Goal: Task Accomplishment & Management: Complete application form

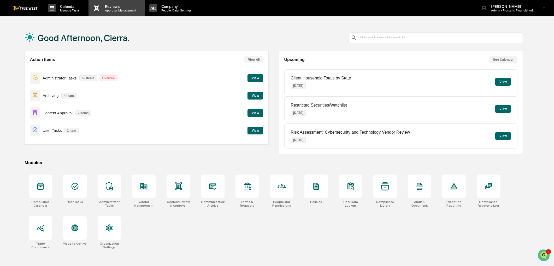
click at [114, 9] on p "Approval Management" at bounding box center [120, 11] width 38 height 4
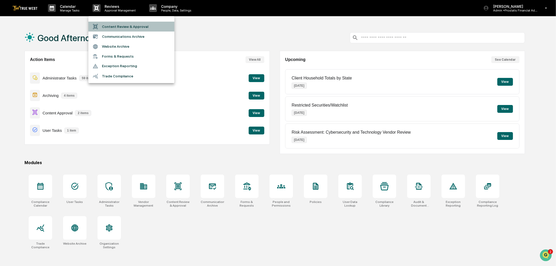
click at [116, 26] on li "Content Review & Approval" at bounding box center [131, 27] width 86 height 10
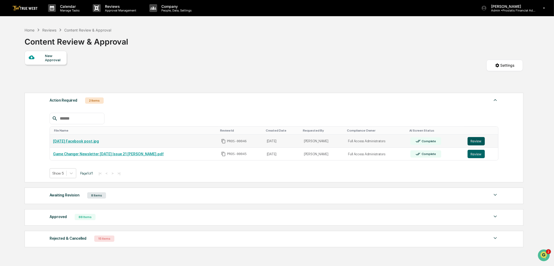
click at [476, 142] on button "Review" at bounding box center [475, 141] width 17 height 8
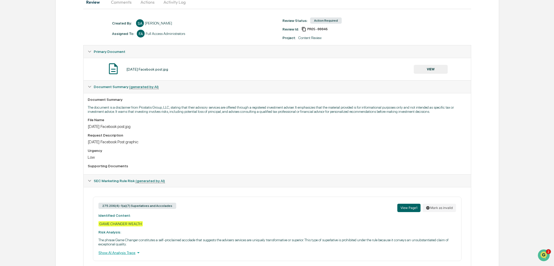
scroll to position [79, 0]
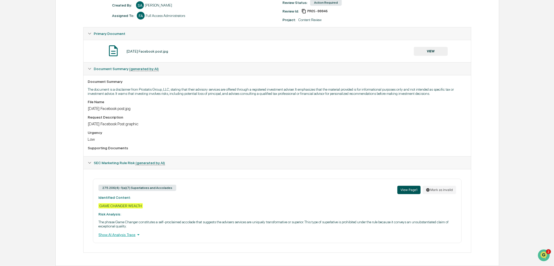
click at [410, 188] on button "View Page 1" at bounding box center [408, 190] width 23 height 8
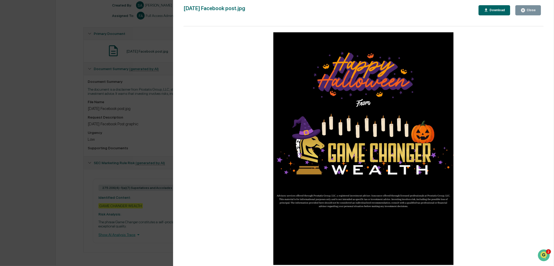
click at [528, 10] on div "Close" at bounding box center [530, 10] width 10 height 4
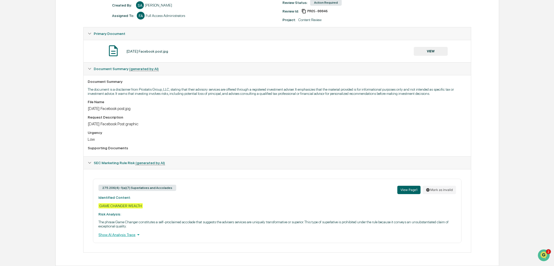
click at [125, 236] on div "Show AI Analysis Trace" at bounding box center [276, 235] width 357 height 6
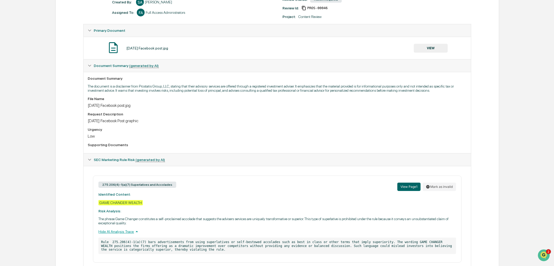
scroll to position [0, 0]
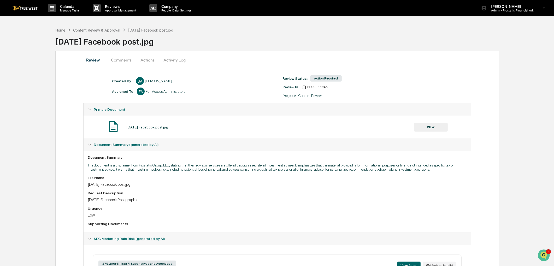
drag, startPoint x: 228, startPoint y: 191, endPoint x: 223, endPoint y: 182, distance: 10.4
click at [229, 189] on div "File Name [DATE] Facebook post.jpg Request Description [DATE] Facebook Post gra…" at bounding box center [277, 202] width 379 height 52
click at [152, 60] on button "Actions" at bounding box center [147, 60] width 23 height 13
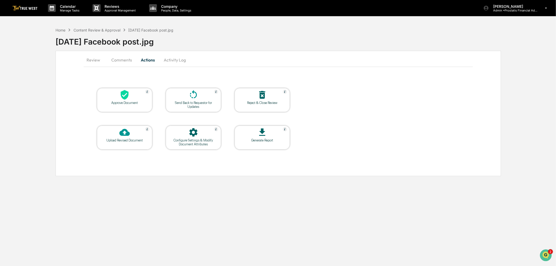
click at [194, 95] on icon at bounding box center [193, 95] width 10 height 10
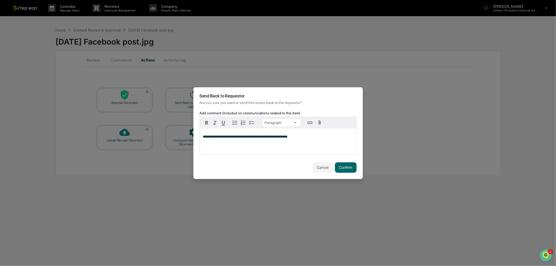
click at [202, 134] on div "**********" at bounding box center [278, 142] width 157 height 26
click at [345, 165] on button "Confirm" at bounding box center [346, 168] width 22 height 10
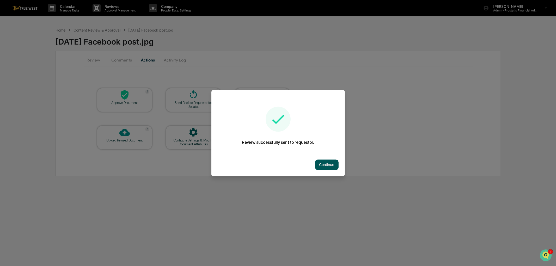
click at [324, 164] on button "Continue" at bounding box center [326, 165] width 23 height 10
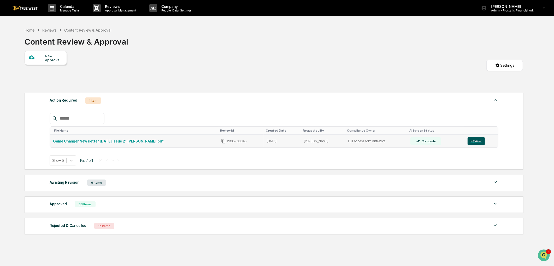
click at [478, 142] on button "Review" at bounding box center [475, 141] width 17 height 8
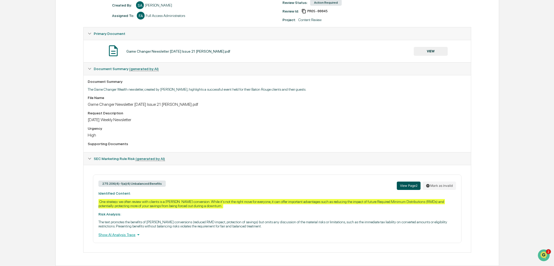
click at [411, 186] on button "View Page 2" at bounding box center [409, 186] width 24 height 8
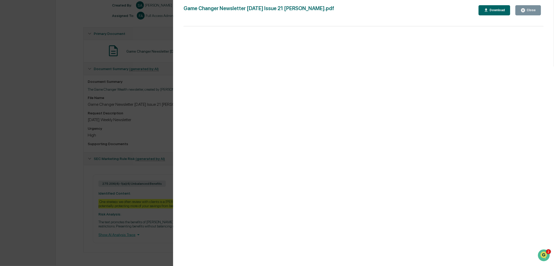
click at [526, 11] on div "Close" at bounding box center [530, 10] width 10 height 4
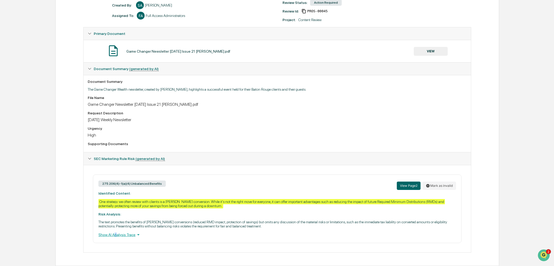
click at [115, 235] on div "Show AI Analysis Trace" at bounding box center [276, 235] width 357 height 6
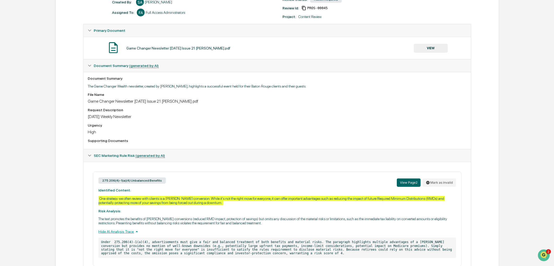
scroll to position [105, 0]
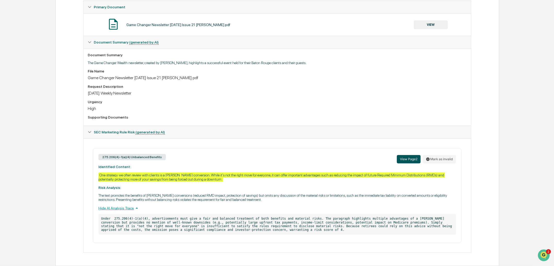
click at [410, 158] on button "View Page 2" at bounding box center [409, 159] width 24 height 8
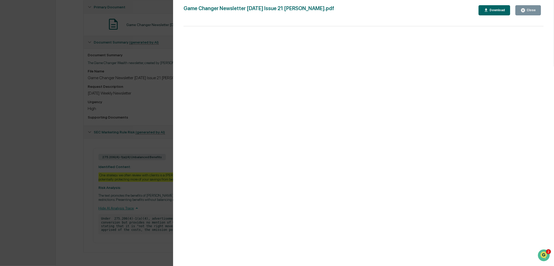
click at [531, 10] on div "Close" at bounding box center [530, 10] width 10 height 4
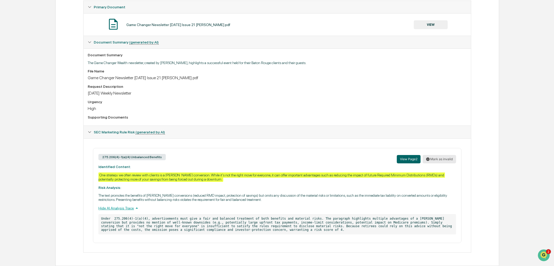
click at [451, 157] on button "Mark as invalid" at bounding box center [438, 159] width 33 height 8
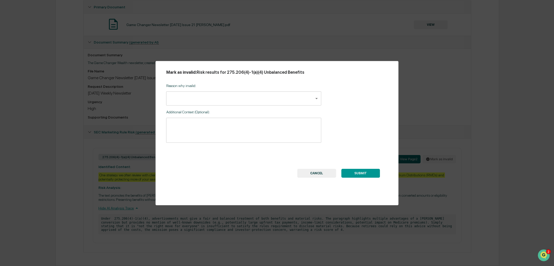
click at [183, 99] on body "Calendar Manage Tasks Reviews Approval Management Company People, Data, Setting…" at bounding box center [277, 81] width 554 height 369
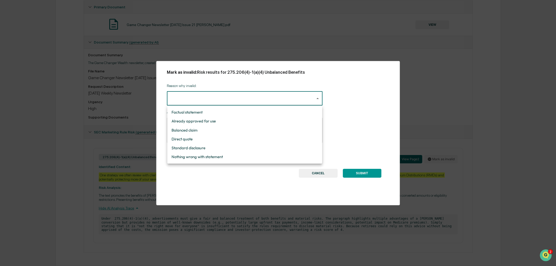
click at [191, 147] on li "Standard disclosure" at bounding box center [244, 148] width 155 height 9
type input "**********"
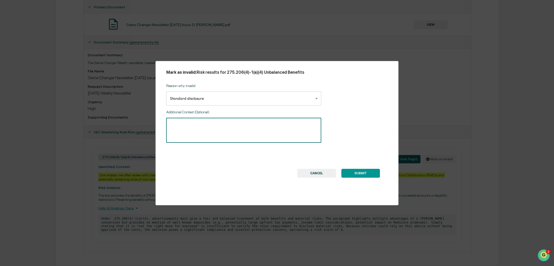
click at [223, 132] on textarea at bounding box center [244, 130] width 148 height 16
paste textarea "**********"
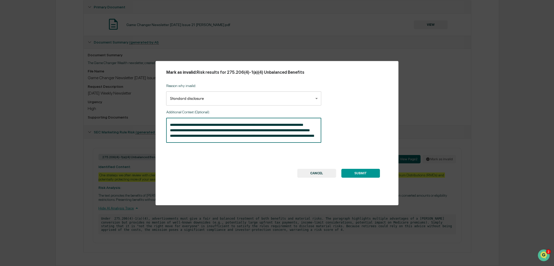
scroll to position [56, 0]
type textarea "**********"
click at [362, 174] on button "SUBMIT" at bounding box center [360, 173] width 39 height 9
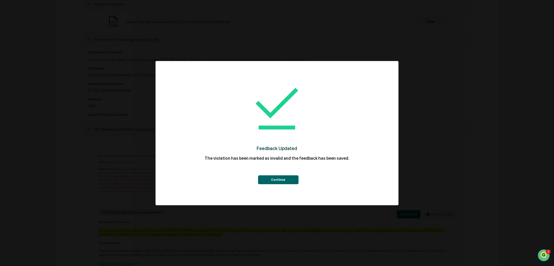
click at [281, 178] on button "Continue" at bounding box center [278, 180] width 40 height 9
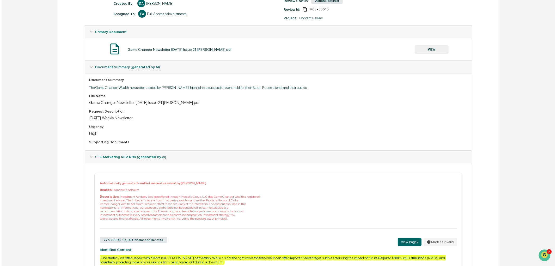
scroll to position [0, 0]
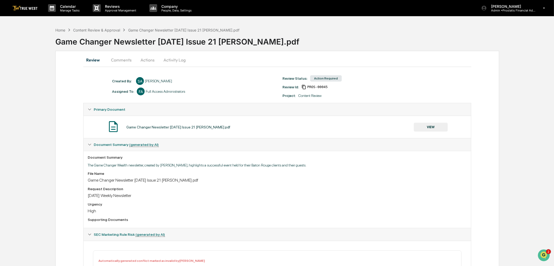
click at [149, 61] on button "Actions" at bounding box center [147, 60] width 23 height 13
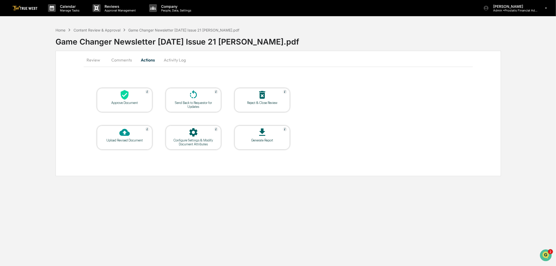
click at [121, 100] on div at bounding box center [125, 95] width 52 height 11
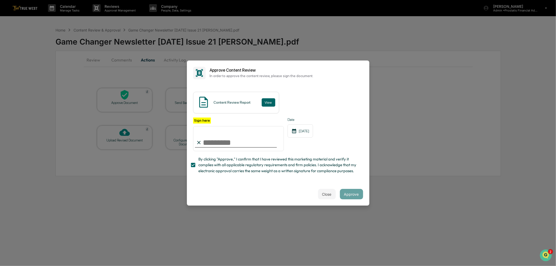
click at [226, 141] on input "Sign here" at bounding box center [238, 138] width 91 height 25
type input "**********"
click at [265, 98] on button "View" at bounding box center [269, 102] width 14 height 8
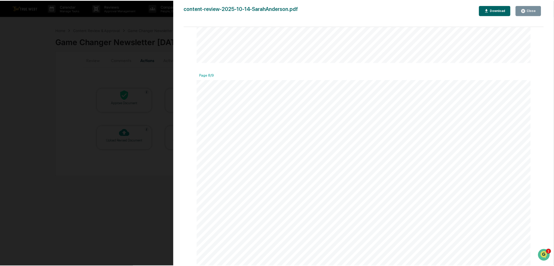
scroll to position [3420, 0]
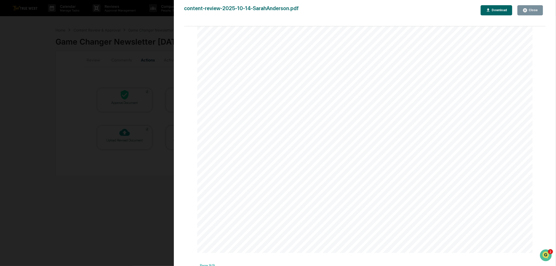
click at [535, 9] on div "Close" at bounding box center [533, 10] width 10 height 4
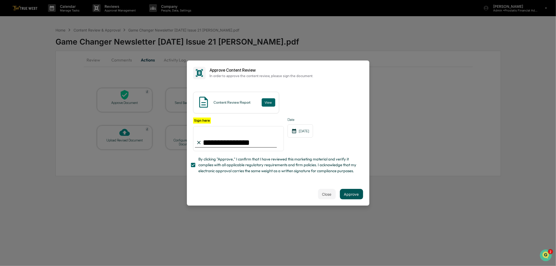
click at [351, 196] on button "Approve" at bounding box center [351, 194] width 23 height 10
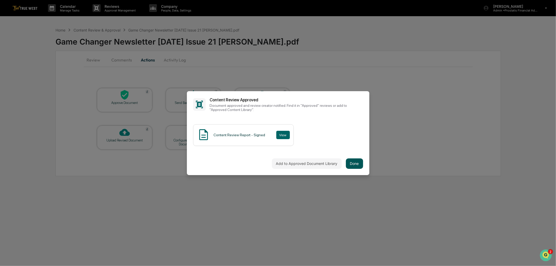
click at [354, 165] on button "Done" at bounding box center [354, 164] width 17 height 10
